Goal: Find specific page/section: Find specific page/section

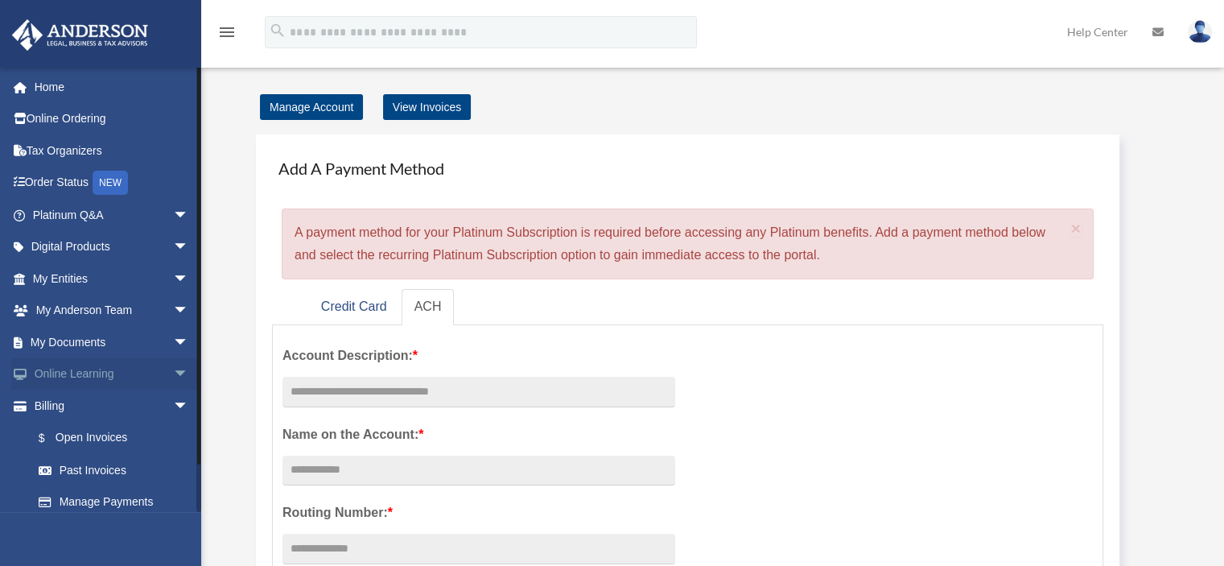
click at [103, 382] on link "Online Learning arrow_drop_down" at bounding box center [112, 374] width 202 height 32
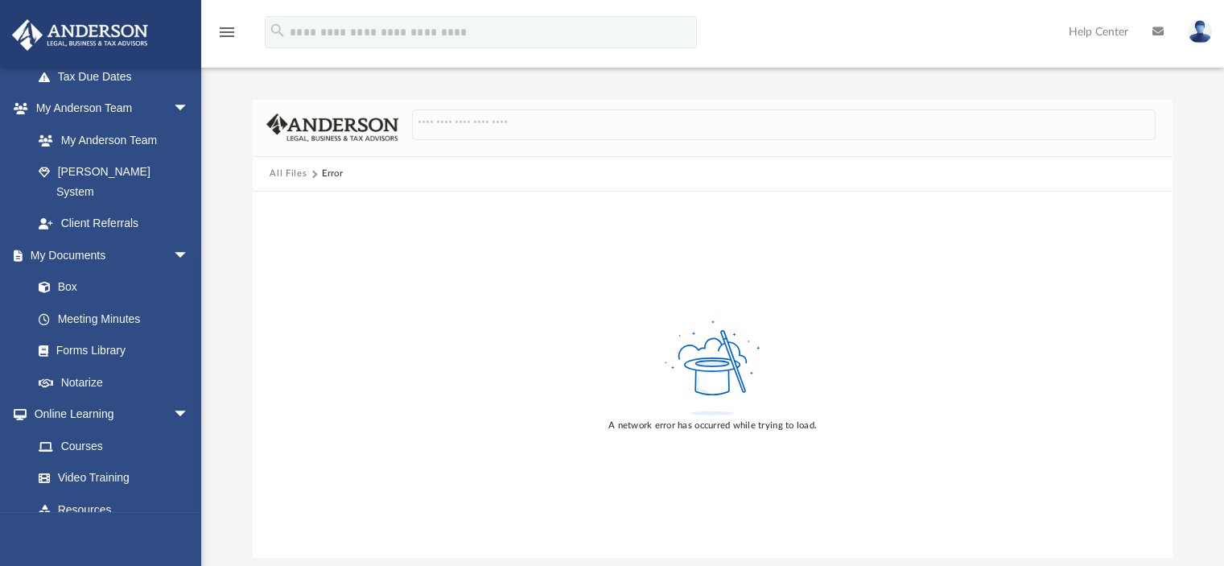
scroll to position [413, 0]
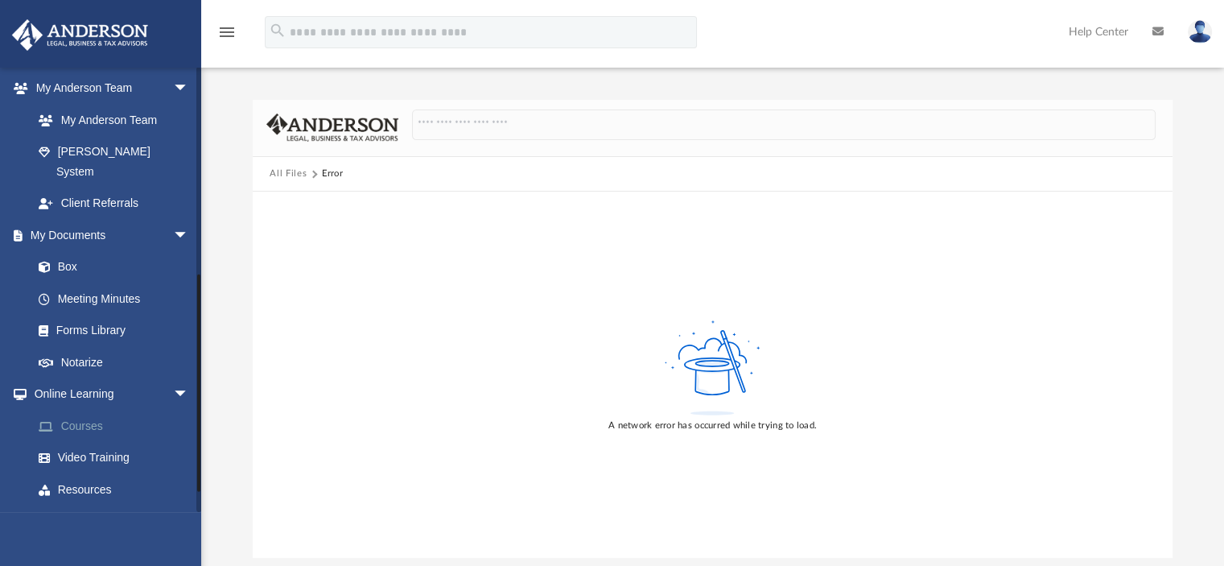
click at [92, 410] on link "Courses" at bounding box center [118, 426] width 191 height 32
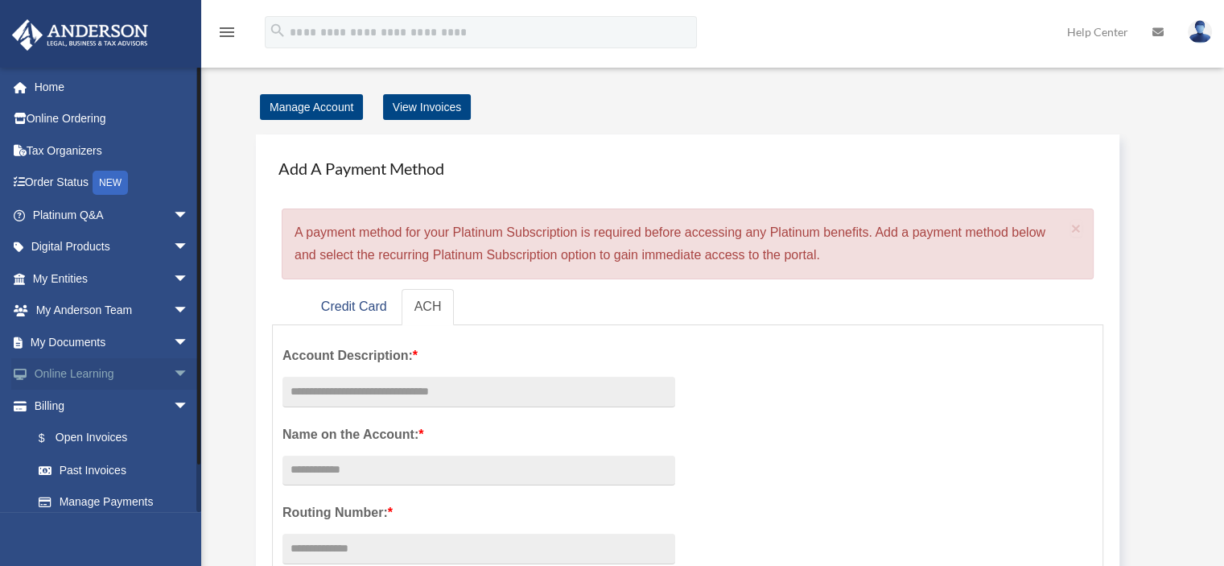
click at [87, 378] on link "Online Learning arrow_drop_down" at bounding box center [112, 374] width 202 height 32
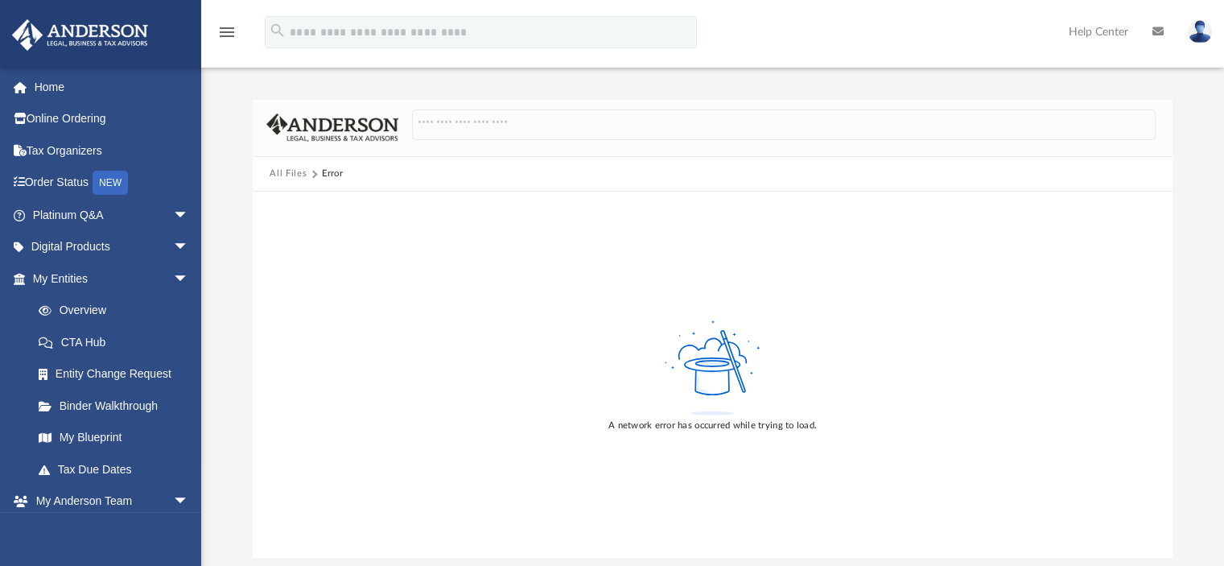
click at [310, 175] on span at bounding box center [313, 174] width 8 height 8
click at [119, 250] on link "Digital Products arrow_drop_down" at bounding box center [112, 247] width 202 height 32
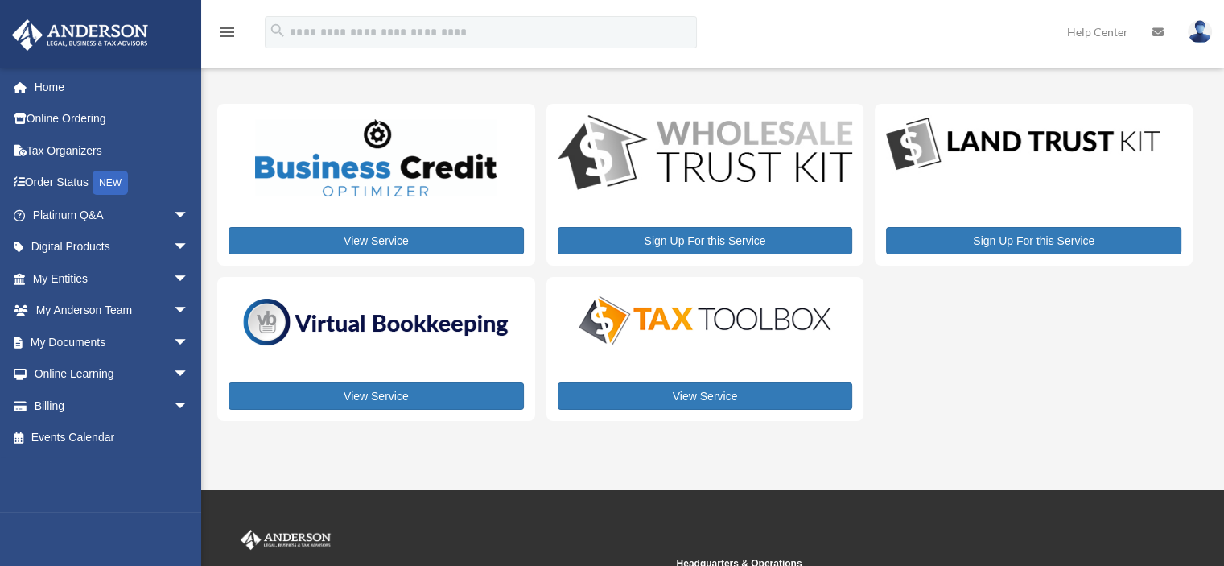
click at [392, 343] on img at bounding box center [376, 322] width 282 height 60
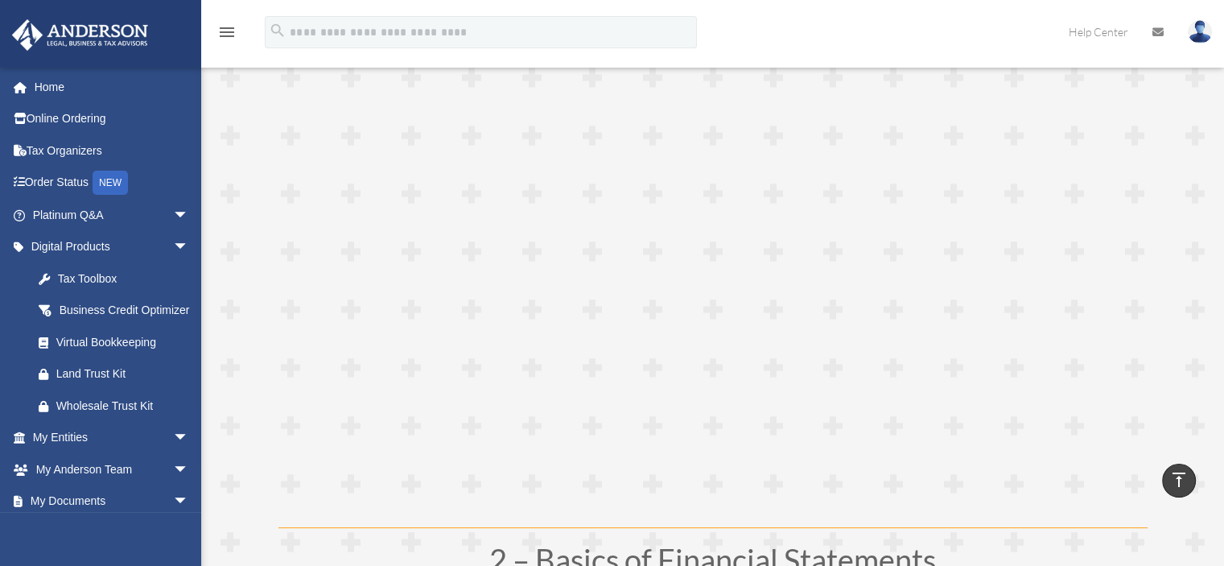
scroll to position [299, 0]
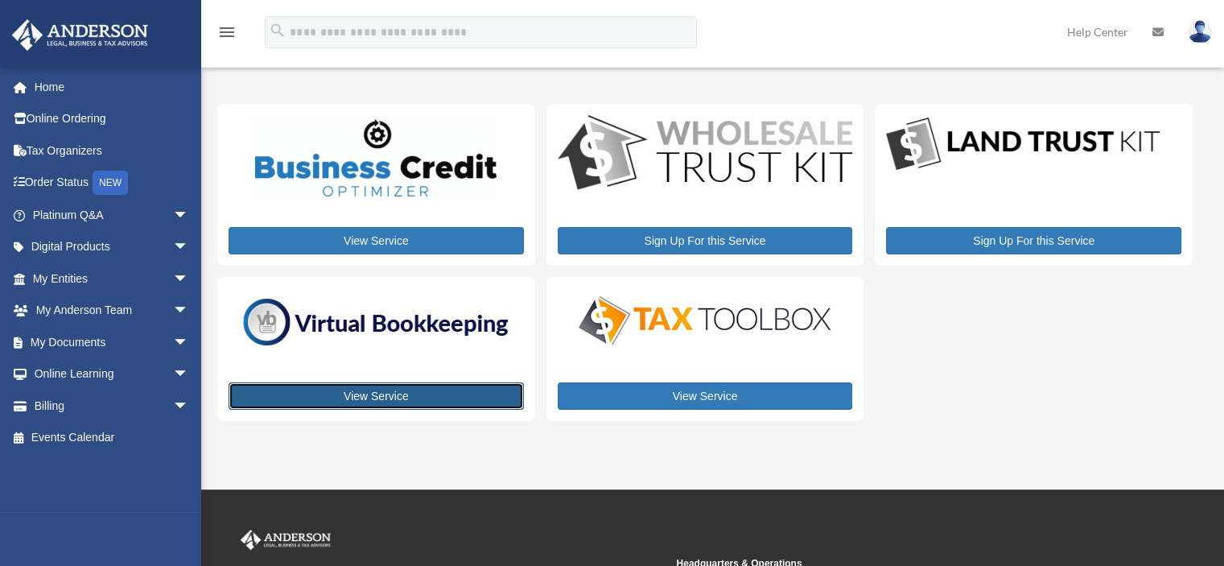
click at [378, 394] on link "View Service" at bounding box center [376, 395] width 295 height 27
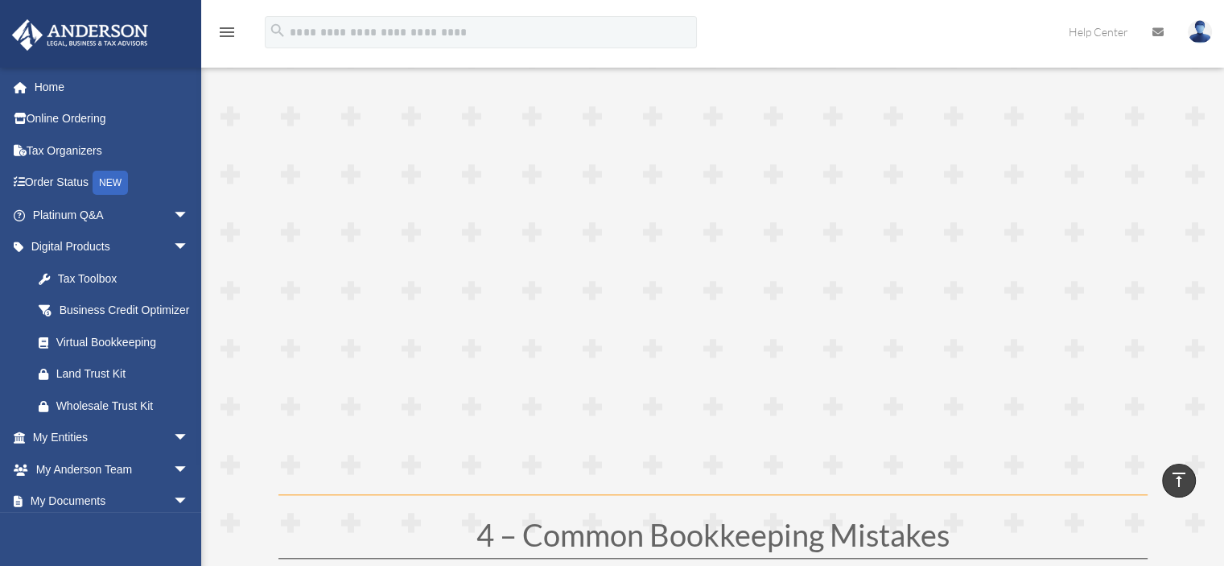
scroll to position [1474, 0]
